Goal: Task Accomplishment & Management: Manage account settings

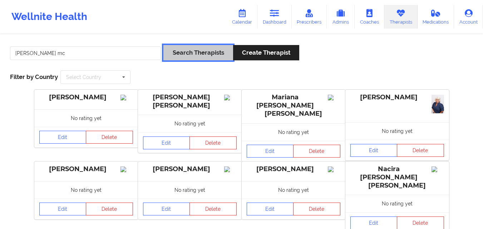
click at [178, 54] on button "Search Therapists" at bounding box center [197, 52] width 69 height 15
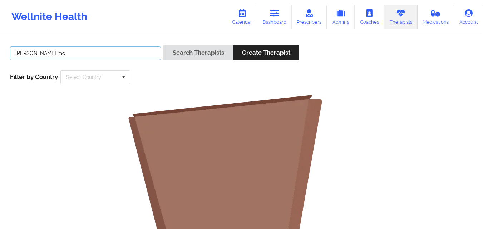
click at [79, 51] on input "[PERSON_NAME] mc" at bounding box center [85, 53] width 151 height 14
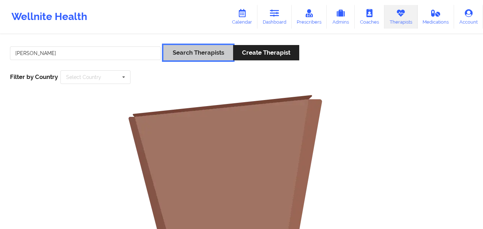
click at [178, 57] on button "Search Therapists" at bounding box center [197, 52] width 69 height 15
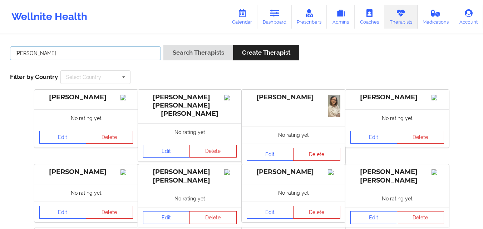
click at [95, 51] on input "[PERSON_NAME]" at bounding box center [85, 53] width 151 height 14
type input "[PERSON_NAME]"
click at [163, 45] on button "Search Therapists" at bounding box center [197, 52] width 69 height 15
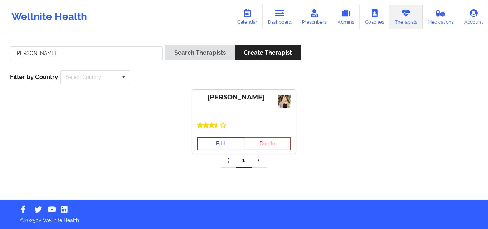
click at [216, 142] on link "Edit" at bounding box center [220, 143] width 47 height 13
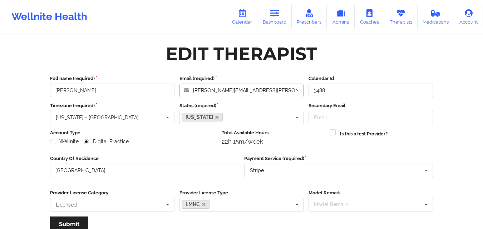
click at [263, 87] on input "[PERSON_NAME][EMAIL_ADDRESS][PERSON_NAME][DOMAIN_NAME]" at bounding box center [241, 91] width 124 height 14
paste input "[PERSON_NAME]"
type input "[PERSON_NAME][EMAIL_ADDRESS][PERSON_NAME][DOMAIN_NAME]"
click at [399, 13] on icon at bounding box center [400, 13] width 9 height 8
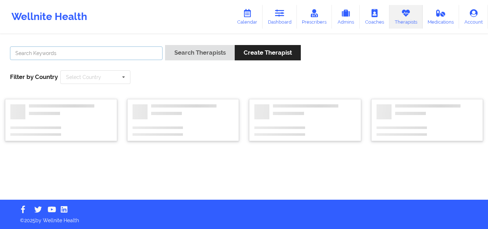
click at [139, 52] on input "text" at bounding box center [86, 53] width 153 height 14
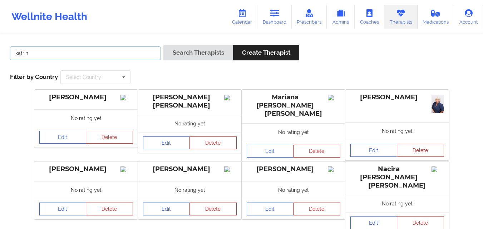
type input "[PERSON_NAME]"
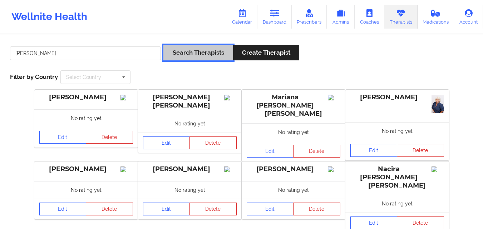
click at [196, 55] on button "Search Therapists" at bounding box center [197, 52] width 69 height 15
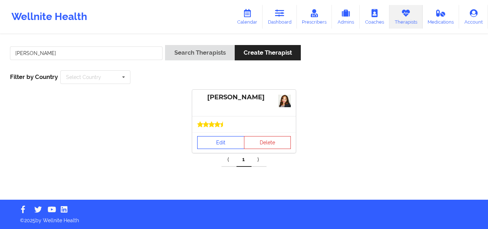
click at [227, 136] on link "Edit" at bounding box center [220, 142] width 47 height 13
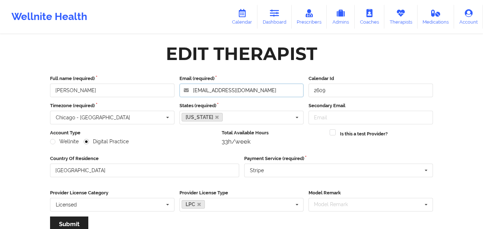
click at [257, 90] on input "[EMAIL_ADDRESS][DOMAIN_NAME]" at bounding box center [241, 91] width 124 height 14
click at [389, 17] on link "Therapists" at bounding box center [400, 17] width 33 height 24
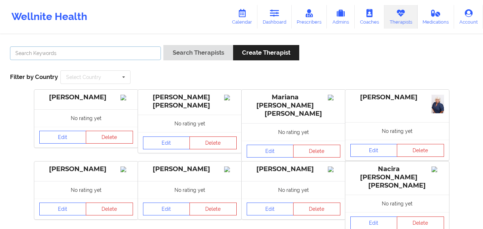
click at [133, 51] on input "text" at bounding box center [85, 53] width 151 height 14
type input "[PERSON_NAME] [PERSON_NAME]"
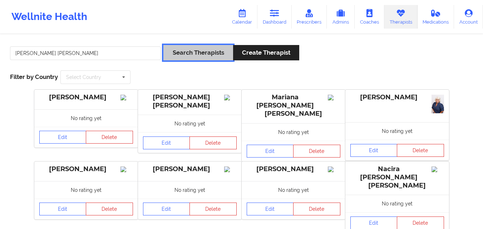
click at [179, 58] on button "Search Therapists" at bounding box center [197, 52] width 69 height 15
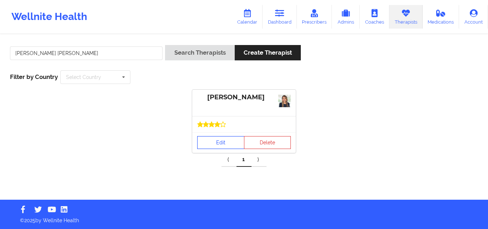
click at [226, 145] on link "Edit" at bounding box center [220, 142] width 47 height 13
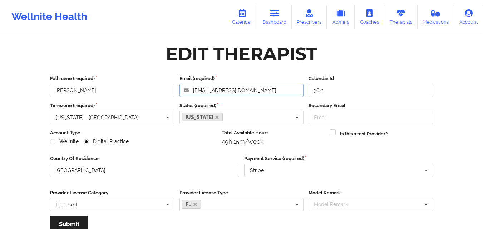
click at [272, 89] on input "[EMAIL_ADDRESS][DOMAIN_NAME]" at bounding box center [241, 91] width 124 height 14
click at [283, 97] on input "[EMAIL_ADDRESS][DOMAIN_NAME]" at bounding box center [241, 91] width 124 height 14
